Goal: Task Accomplishment & Management: Use online tool/utility

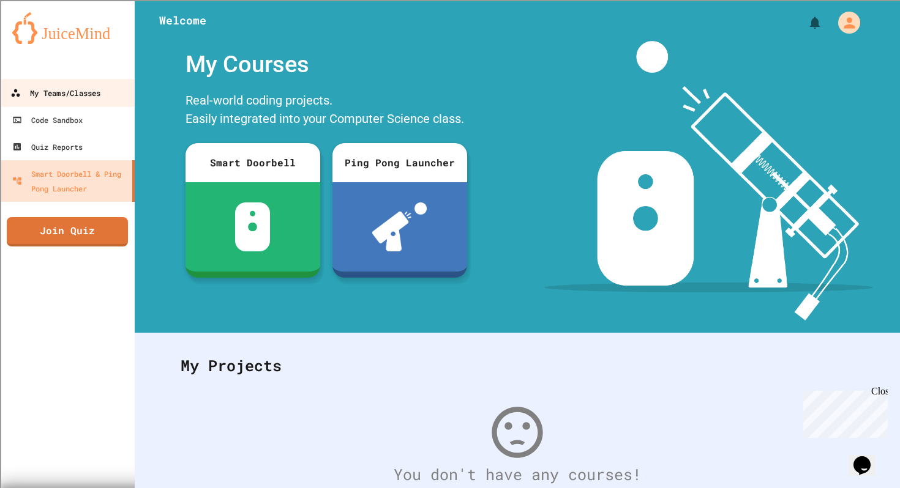
click at [70, 99] on div "My Teams/Classes" at bounding box center [55, 93] width 90 height 15
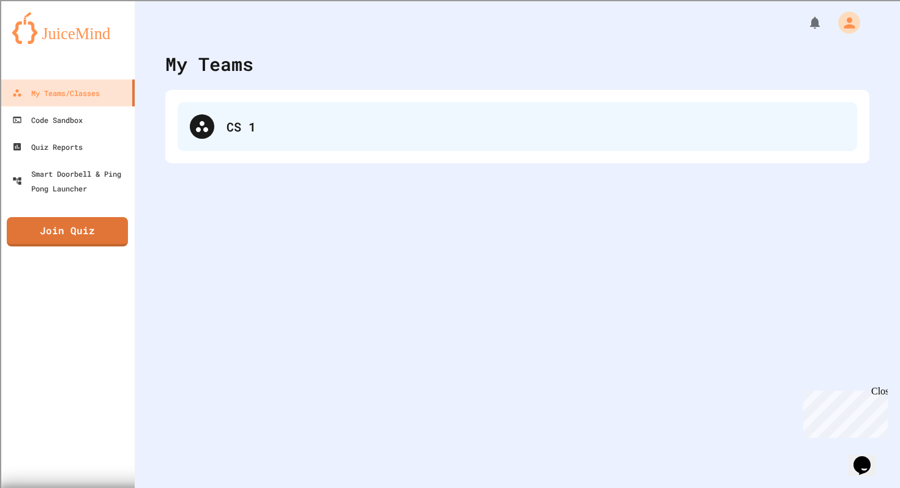
click at [220, 121] on div "CS 1" at bounding box center [516, 126] width 679 height 49
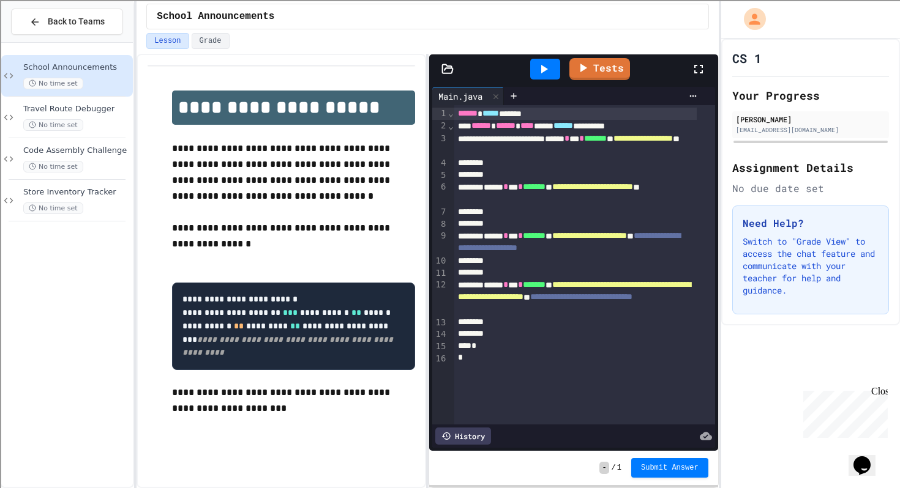
click at [543, 65] on icon at bounding box center [543, 69] width 15 height 15
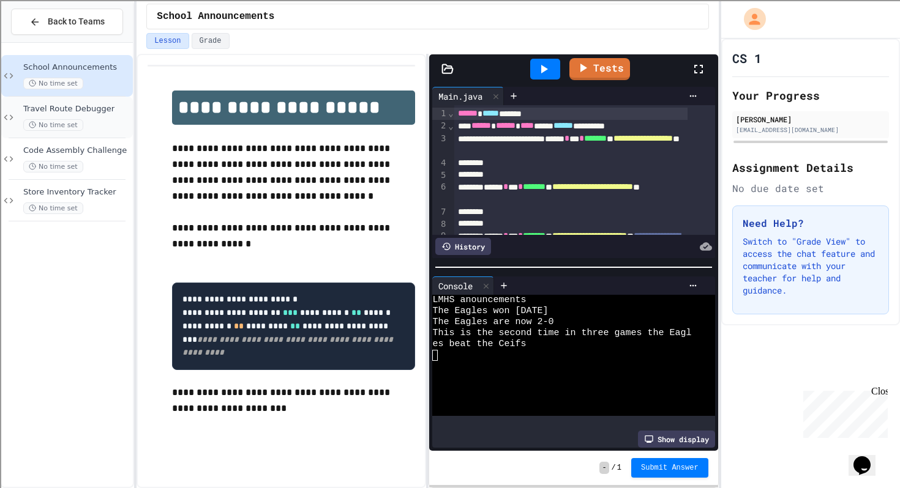
click at [78, 116] on div "Travel Route Debugger No time set" at bounding box center [76, 117] width 107 height 27
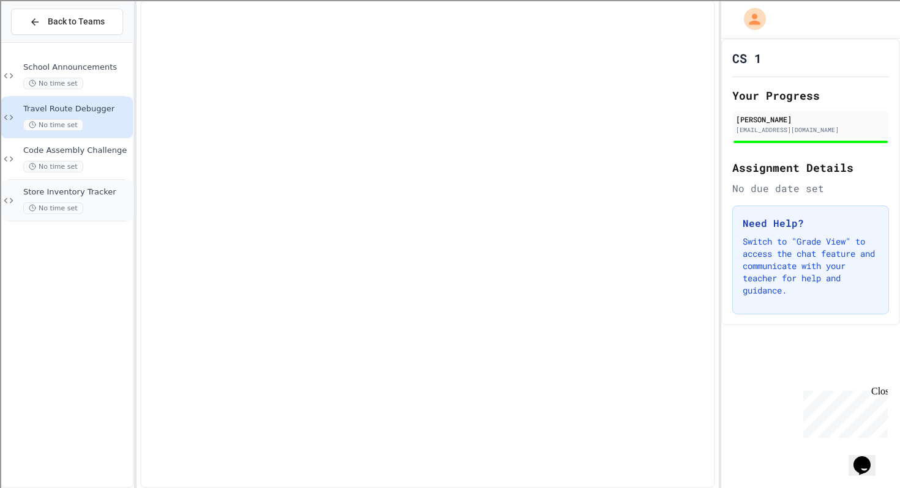
click at [86, 199] on div "Store Inventory Tracker No time set" at bounding box center [76, 200] width 107 height 27
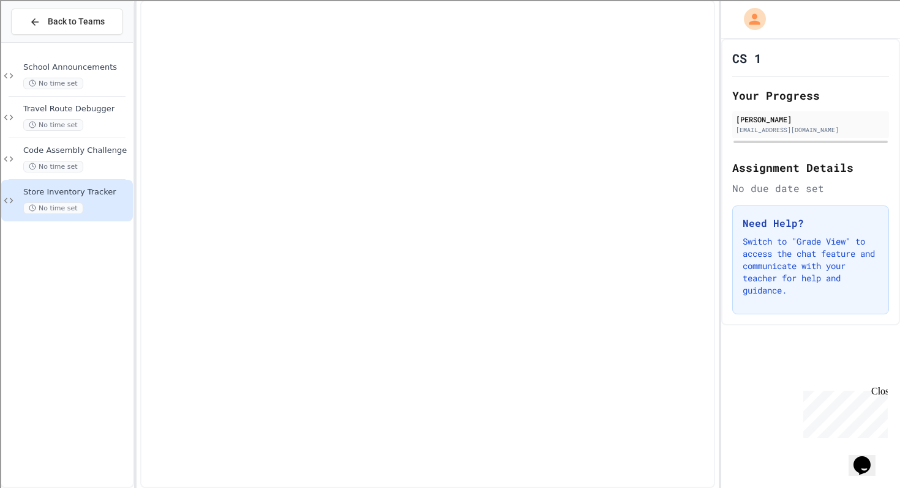
click at [398, 212] on div at bounding box center [427, 244] width 574 height 488
click at [377, 75] on div at bounding box center [427, 244] width 574 height 488
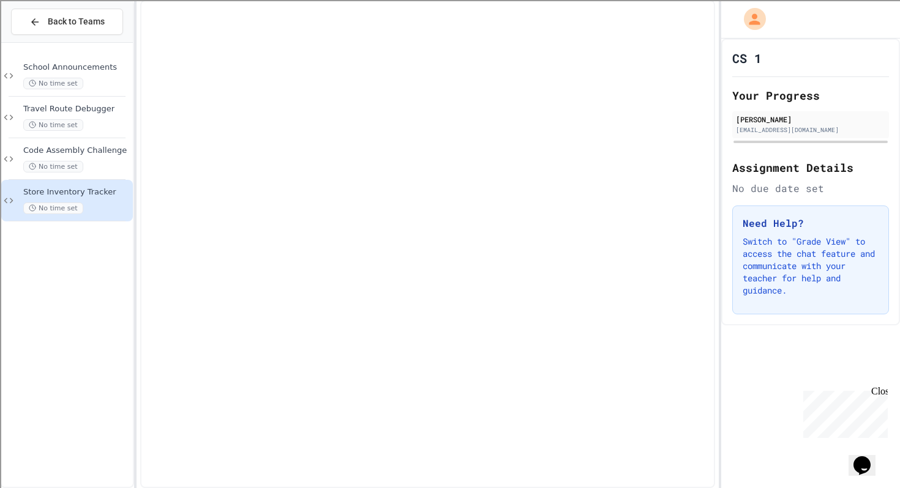
click at [377, 75] on div at bounding box center [427, 244] width 574 height 488
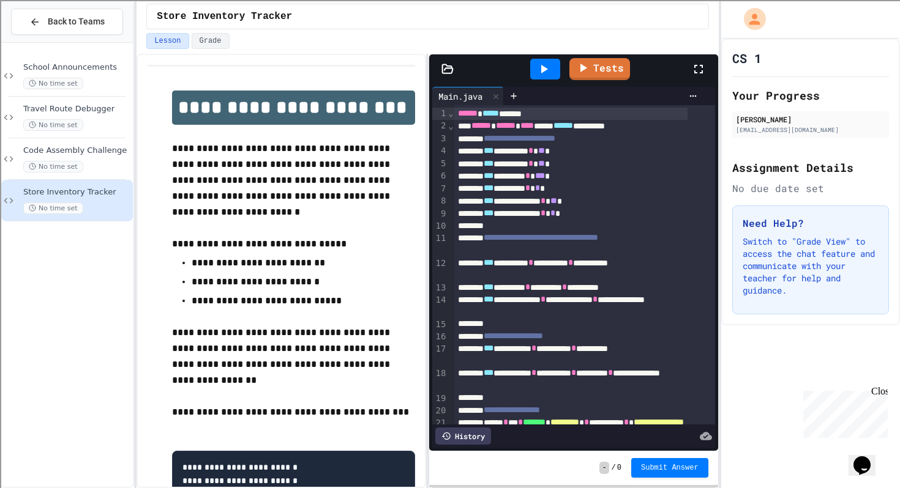
click at [546, 67] on icon at bounding box center [543, 69] width 15 height 15
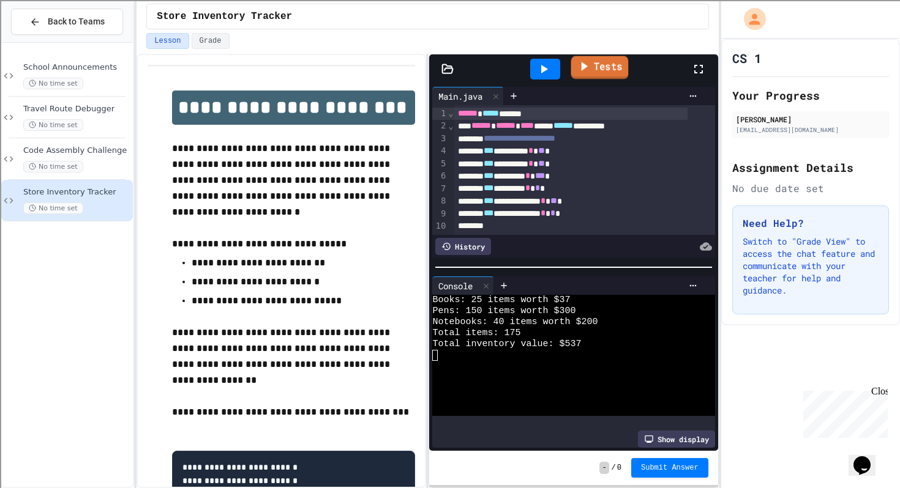
click at [602, 61] on link "Tests" at bounding box center [600, 67] width 58 height 23
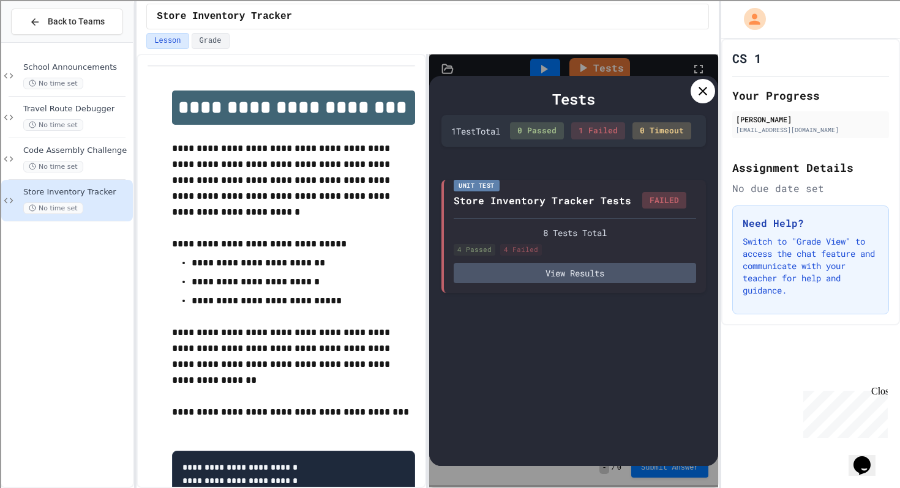
click at [694, 93] on div at bounding box center [702, 91] width 24 height 24
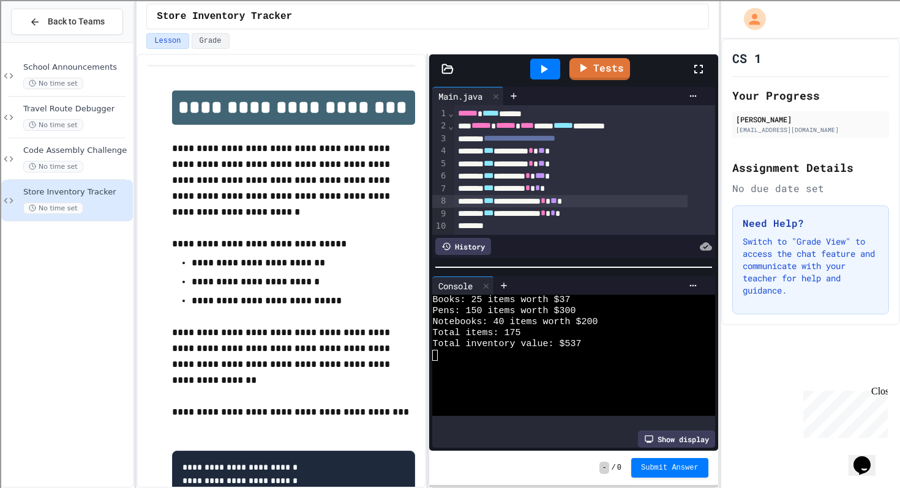
click at [557, 200] on span "**" at bounding box center [553, 200] width 7 height 9
click at [701, 68] on icon at bounding box center [698, 69] width 15 height 15
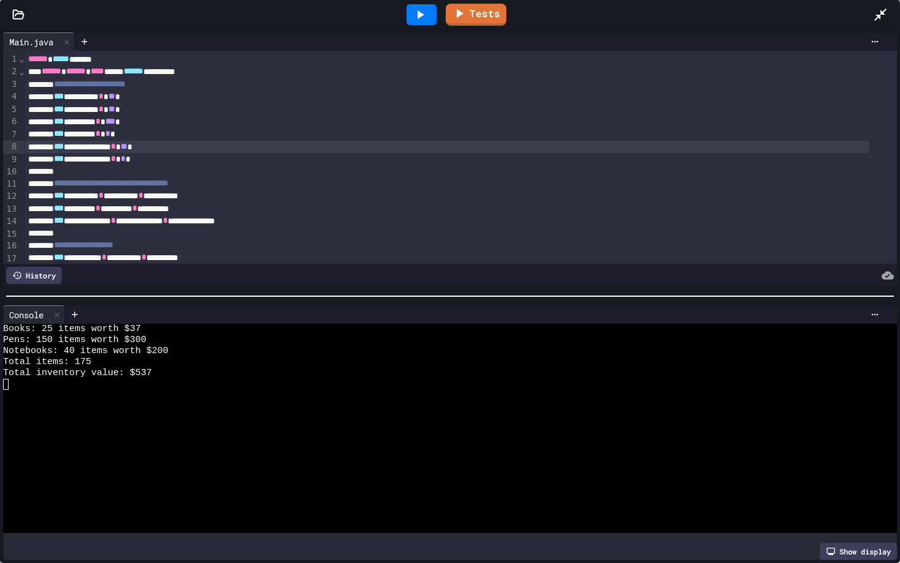
click at [796, 290] on div at bounding box center [450, 296] width 900 height 12
click at [26, 272] on div "History" at bounding box center [34, 275] width 56 height 17
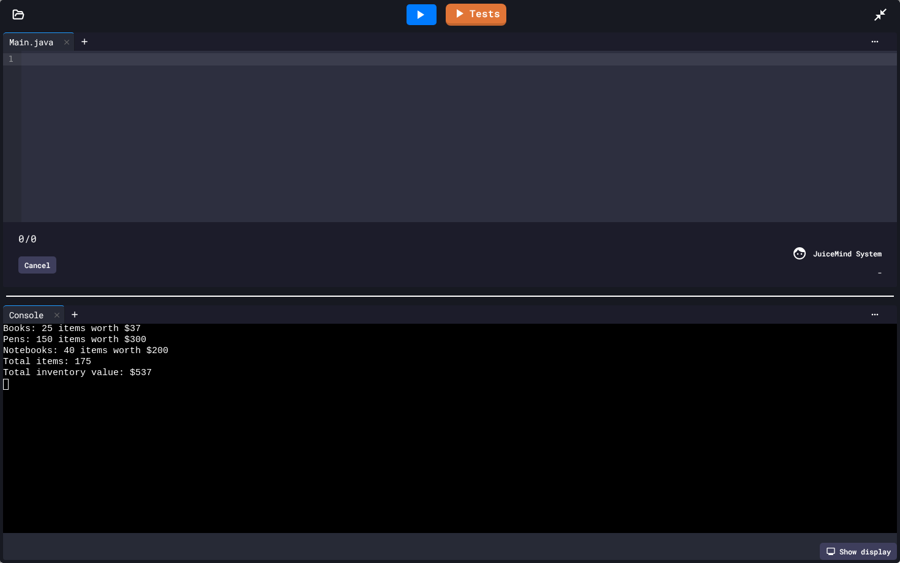
click at [36, 260] on div "Cancel" at bounding box center [37, 264] width 38 height 17
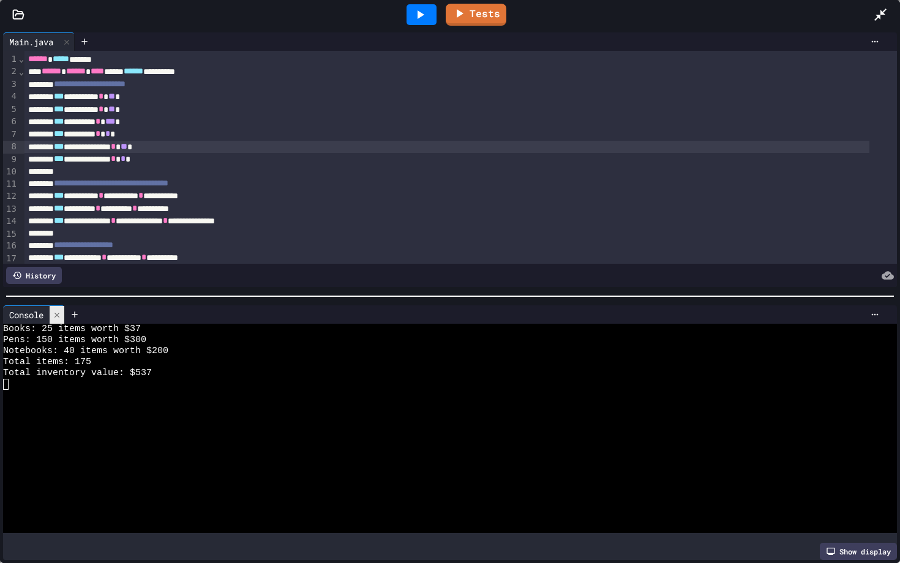
click at [56, 311] on icon at bounding box center [57, 315] width 9 height 9
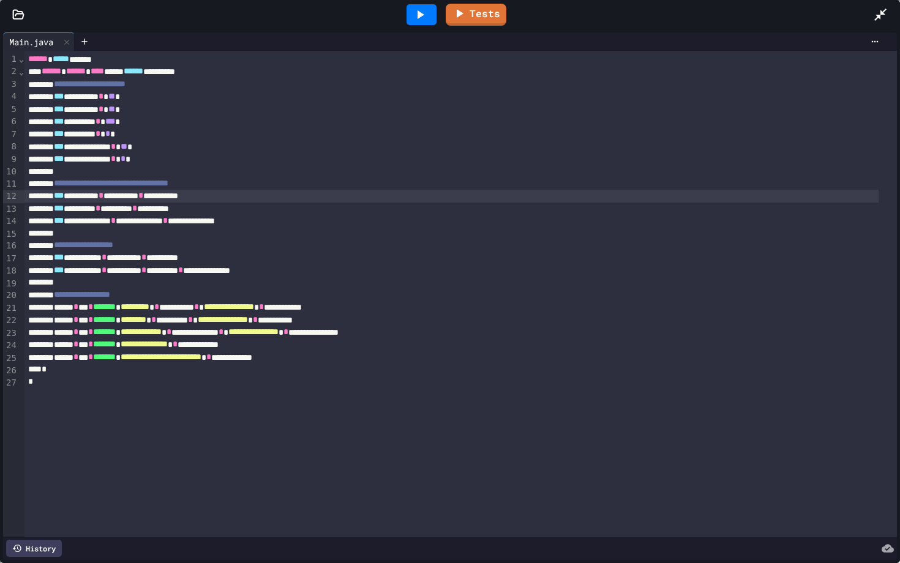
click at [209, 201] on div "**********" at bounding box center [451, 196] width 854 height 12
click at [220, 262] on div "**********" at bounding box center [451, 258] width 854 height 12
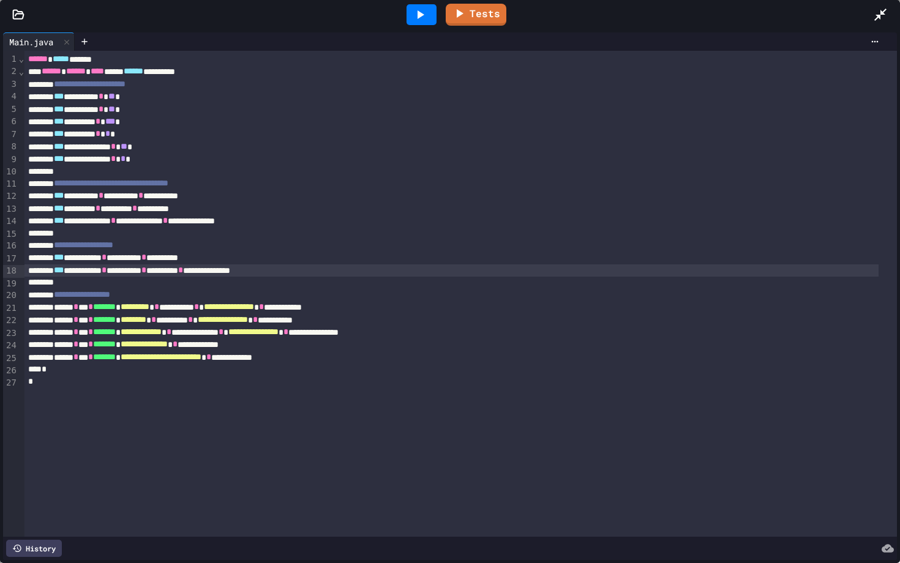
click at [220, 275] on div "**********" at bounding box center [451, 270] width 854 height 12
click at [272, 276] on div "**********" at bounding box center [451, 270] width 854 height 12
click at [258, 259] on div "**********" at bounding box center [451, 258] width 854 height 12
click at [421, 18] on icon at bounding box center [419, 14] width 15 height 15
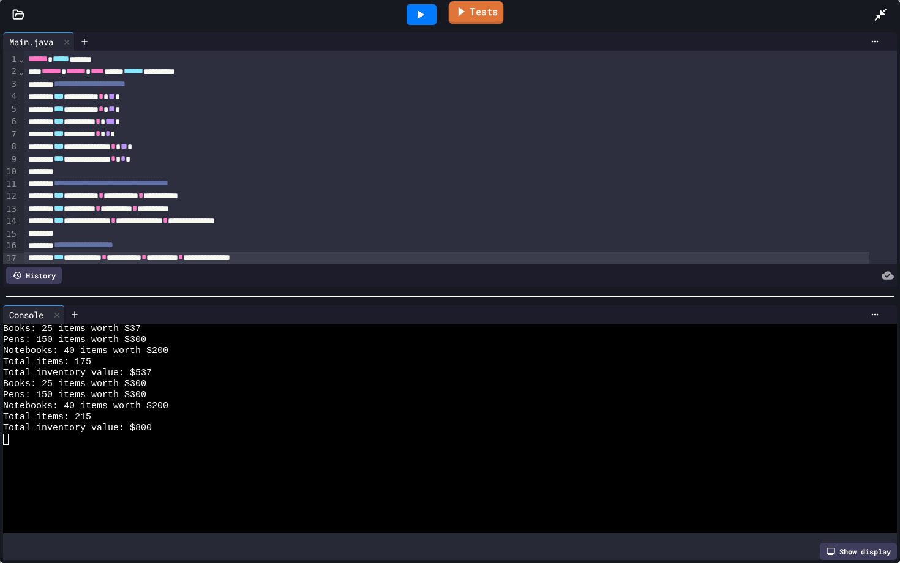
click at [484, 10] on link "Tests" at bounding box center [476, 12] width 55 height 23
click at [479, 13] on link "Tests" at bounding box center [476, 13] width 60 height 23
click at [458, 7] on icon at bounding box center [459, 11] width 15 height 15
click at [476, 11] on link "Tests" at bounding box center [476, 13] width 58 height 23
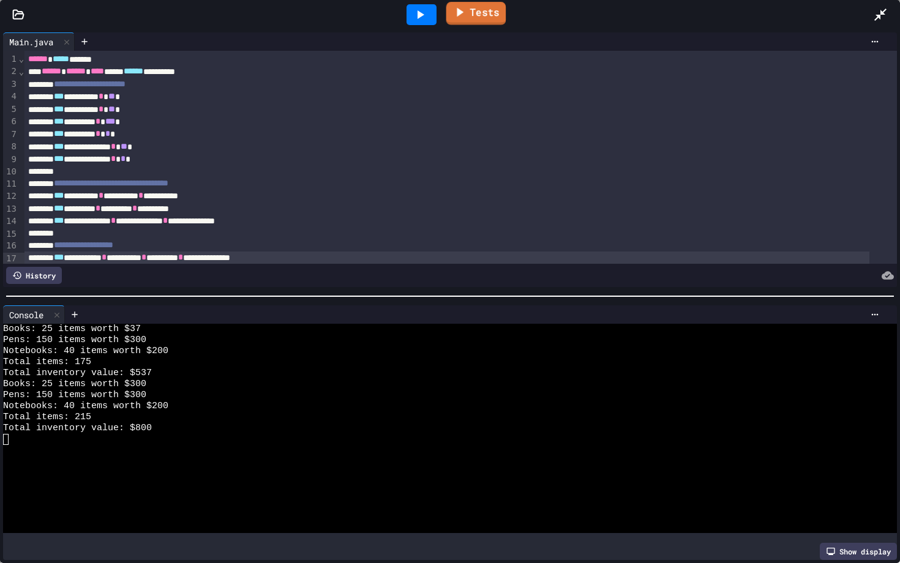
click at [467, 12] on icon at bounding box center [459, 11] width 15 height 15
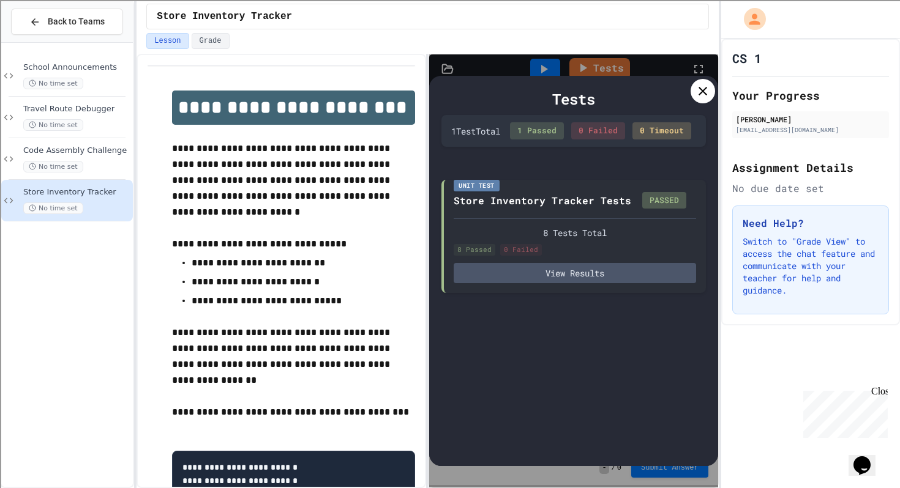
click at [696, 95] on icon at bounding box center [702, 91] width 15 height 15
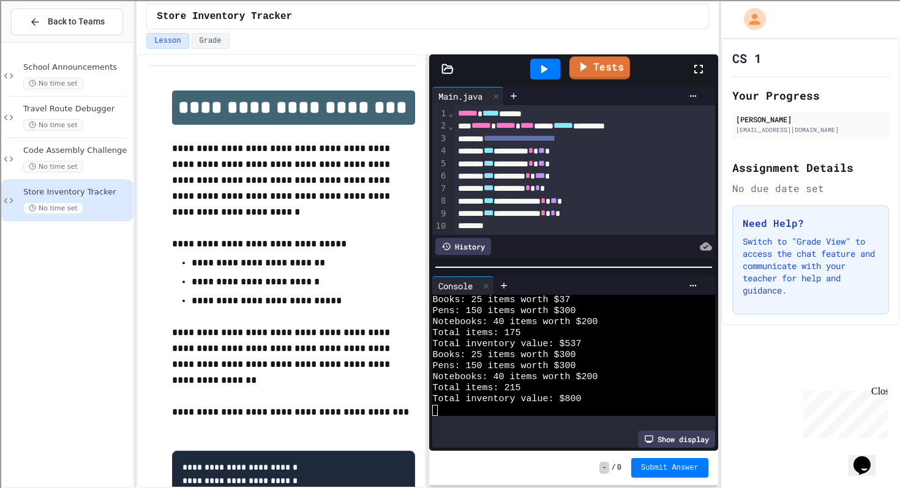
click at [585, 68] on icon at bounding box center [582, 66] width 15 height 15
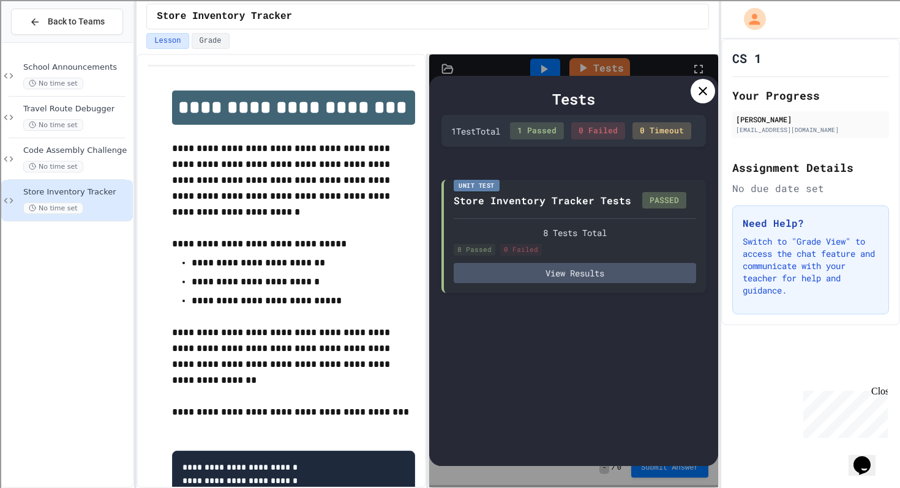
click at [696, 87] on icon at bounding box center [702, 91] width 15 height 15
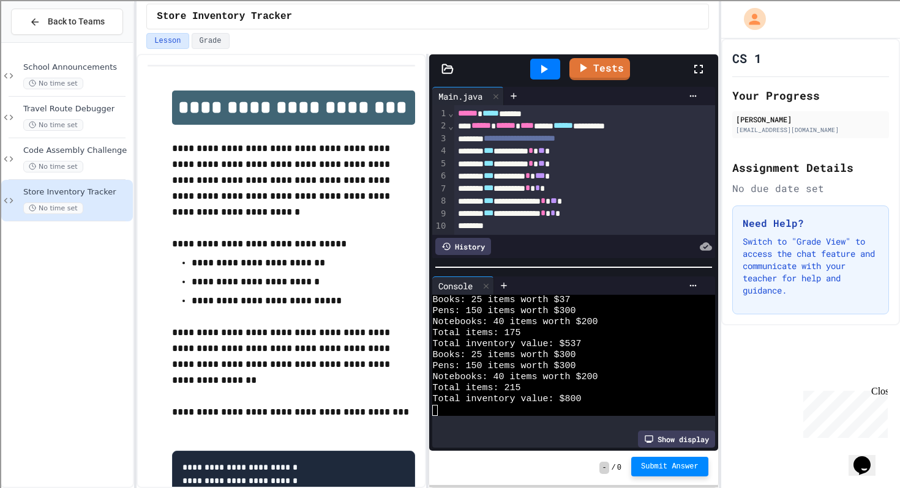
click at [671, 468] on span "Submit Answer" at bounding box center [670, 467] width 58 height 10
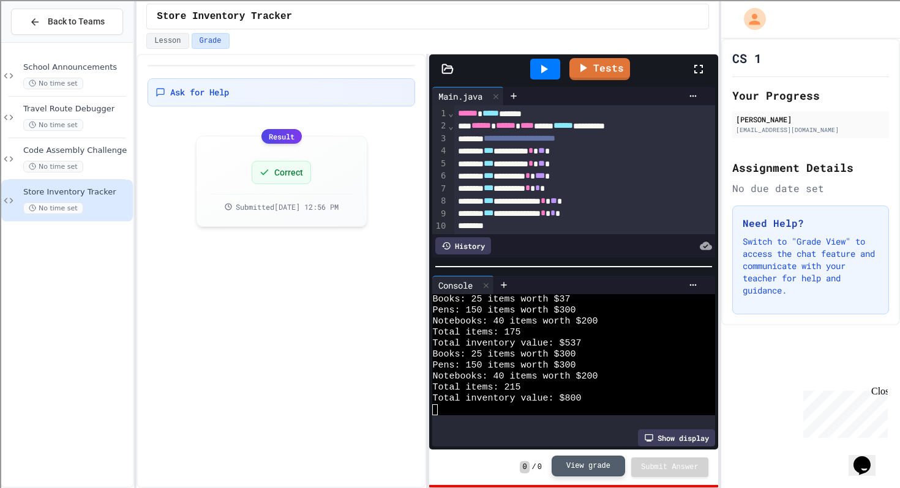
click at [597, 468] on button "View grade" at bounding box center [587, 466] width 73 height 21
